Goal: Information Seeking & Learning: Learn about a topic

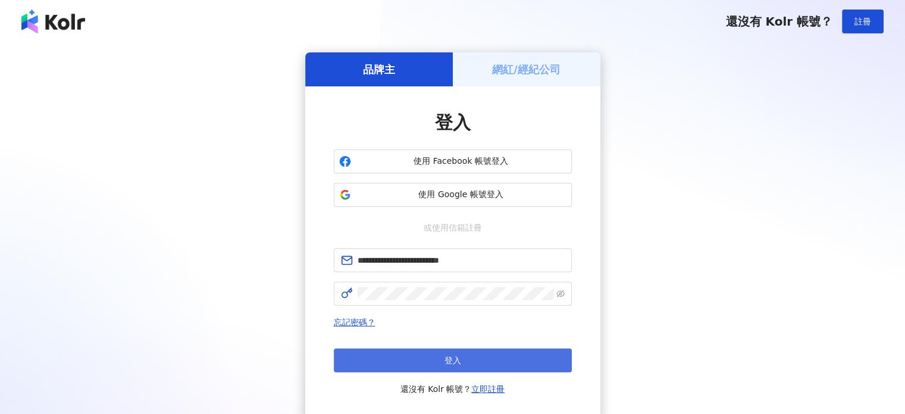
click at [452, 351] on button "登入" at bounding box center [453, 360] width 238 height 24
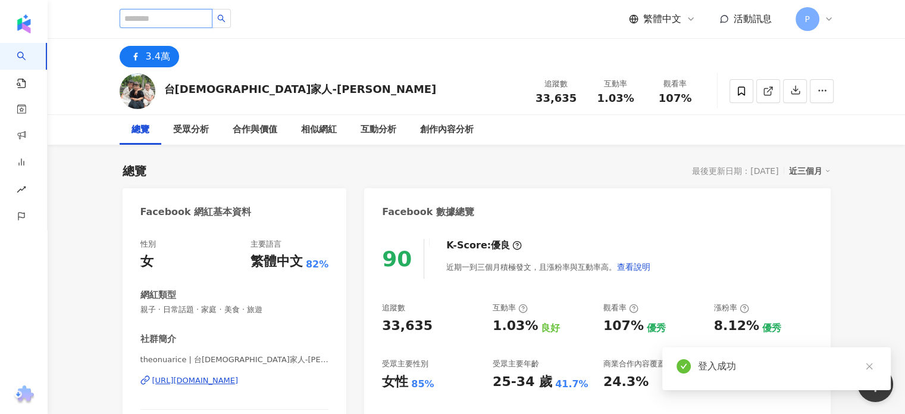
click at [186, 11] on input "search" at bounding box center [166, 18] width 93 height 19
click at [190, 14] on input "search" at bounding box center [166, 18] width 93 height 19
type input "**"
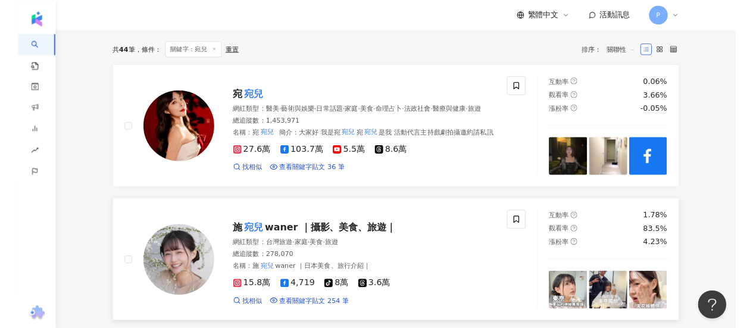
scroll to position [179, 0]
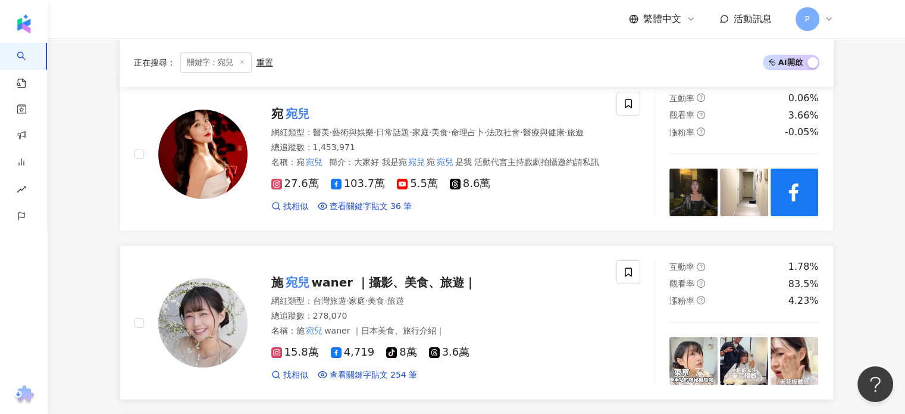
click at [436, 299] on div "網紅類型 ： 台灣旅遊 · 家庭 · 美食 · 旅遊" at bounding box center [436, 301] width 331 height 12
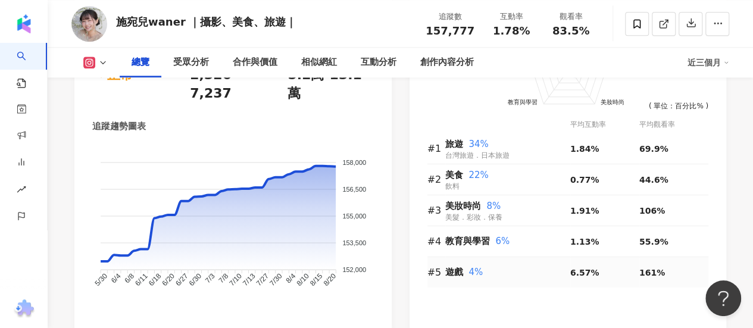
scroll to position [742, 0]
